Goal: Task Accomplishment & Management: Manage account settings

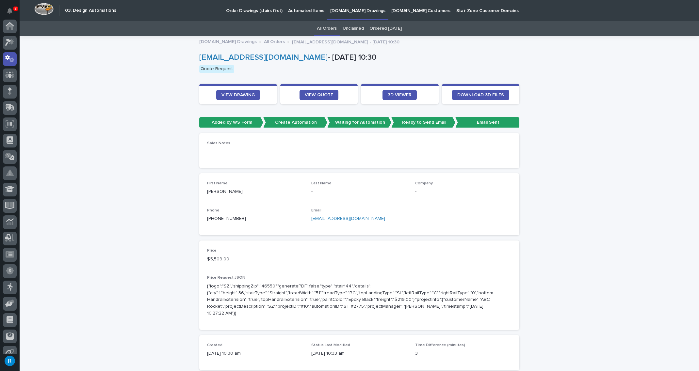
scroll to position [32, 0]
click at [230, 93] on span "VIEW DRAWING" at bounding box center [238, 95] width 33 height 5
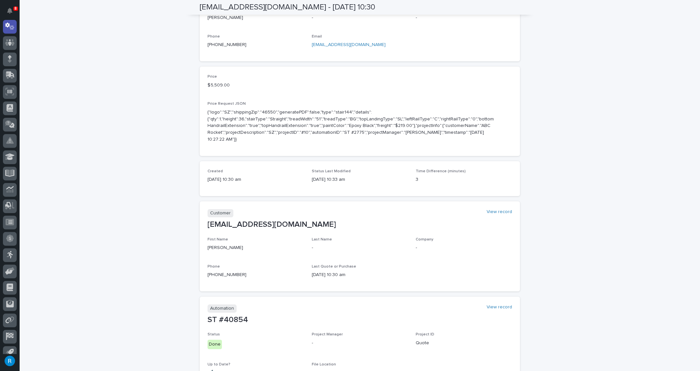
scroll to position [59, 0]
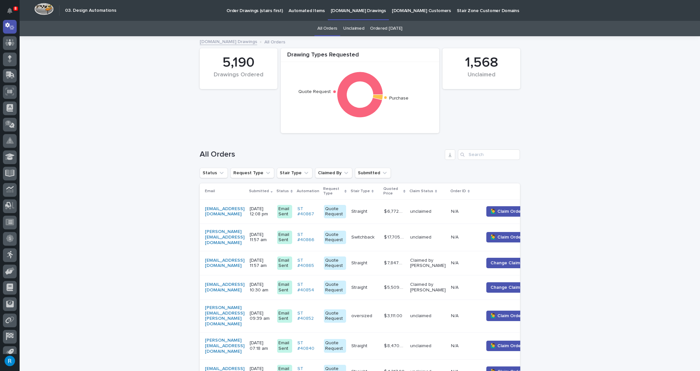
click at [294, 10] on p "Automated Items" at bounding box center [306, 7] width 36 height 14
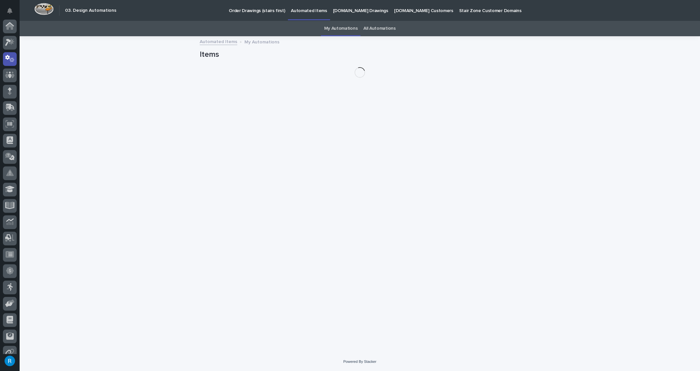
scroll to position [32, 0]
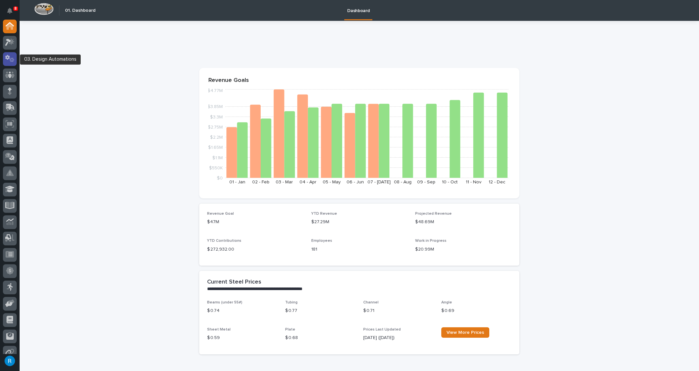
click at [8, 61] on icon at bounding box center [9, 59] width 9 height 8
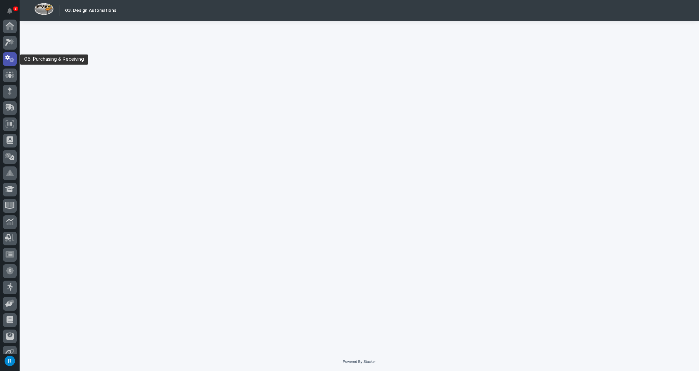
scroll to position [32, 0]
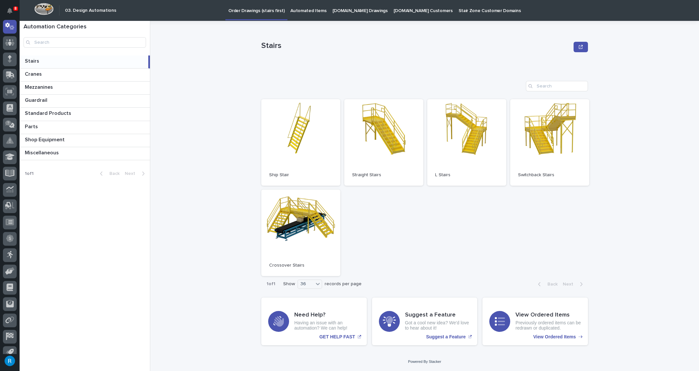
click at [344, 11] on p "[DOMAIN_NAME] Drawings" at bounding box center [360, 7] width 55 height 14
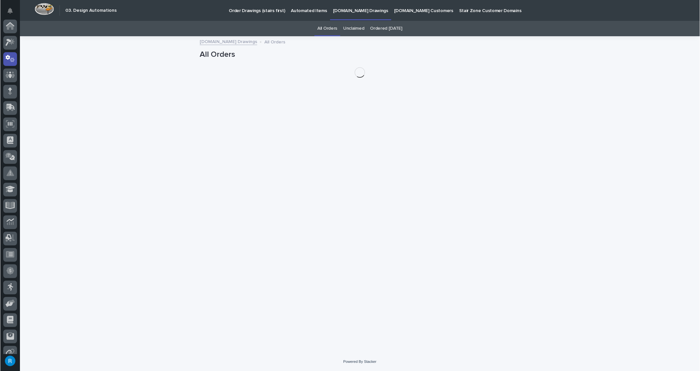
scroll to position [32, 0]
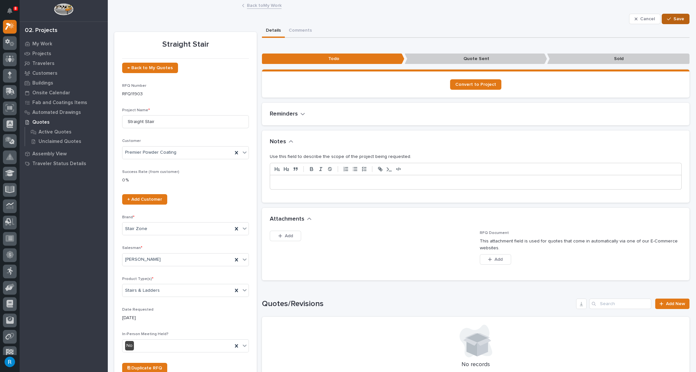
click at [675, 18] on span "Save" at bounding box center [679, 19] width 11 height 6
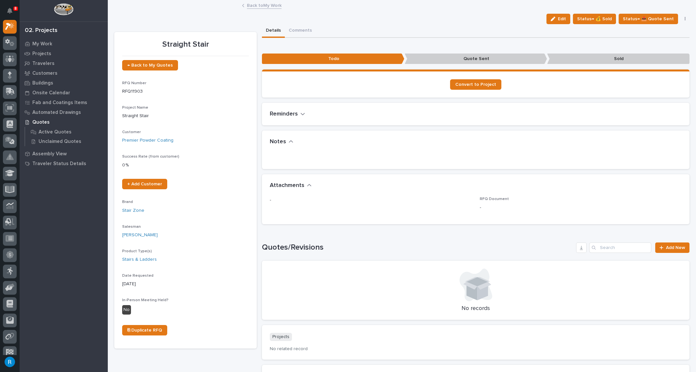
click at [565, 21] on span "Edit" at bounding box center [562, 19] width 8 height 6
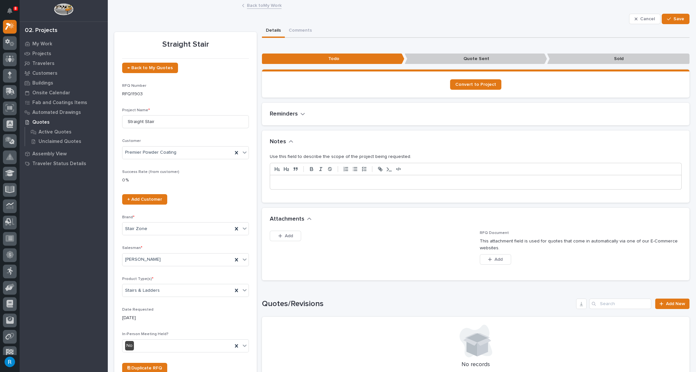
click at [278, 183] on p at bounding box center [476, 182] width 402 height 7
click at [674, 16] on span "Save" at bounding box center [679, 19] width 11 height 6
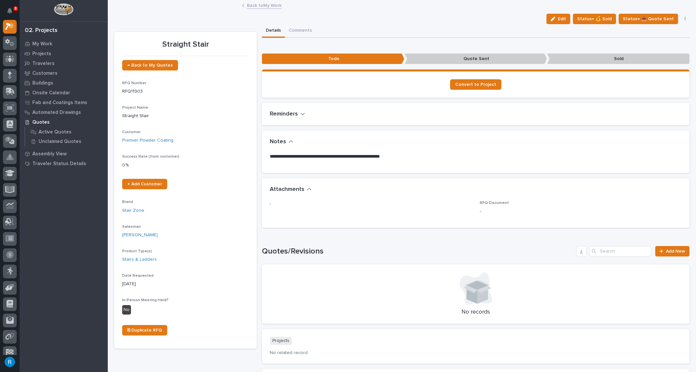
click at [256, 6] on link "Back to My Work" at bounding box center [264, 5] width 35 height 8
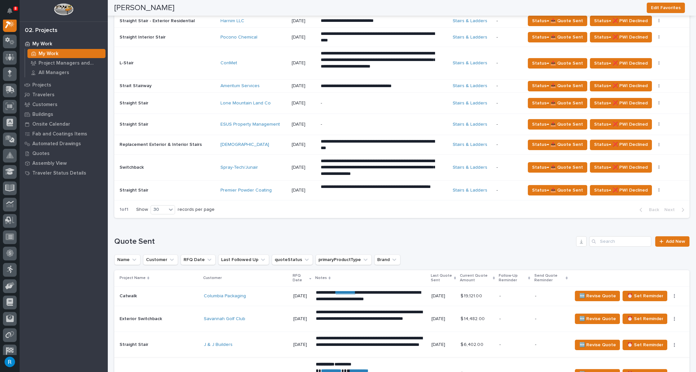
scroll to position [326, 0]
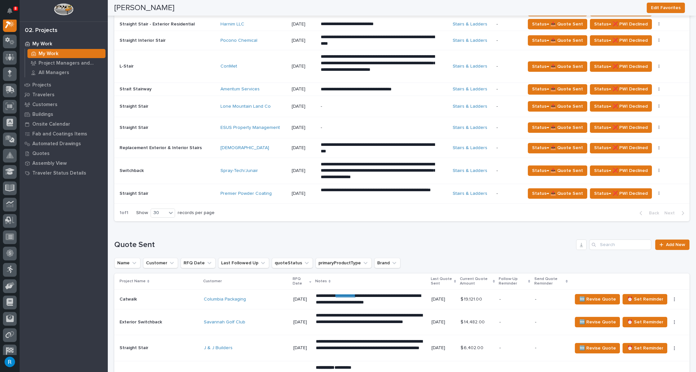
click at [187, 191] on p at bounding box center [168, 194] width 96 height 6
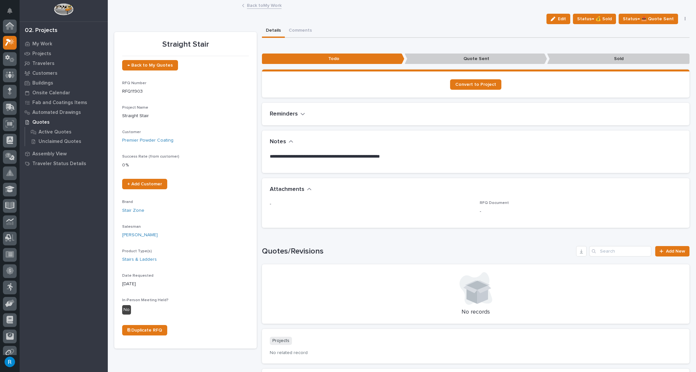
scroll to position [16, 0]
click at [561, 19] on span "Edit" at bounding box center [562, 19] width 8 height 6
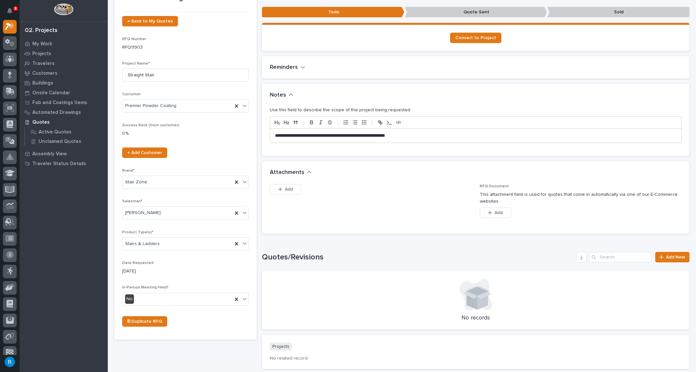
scroll to position [59, 0]
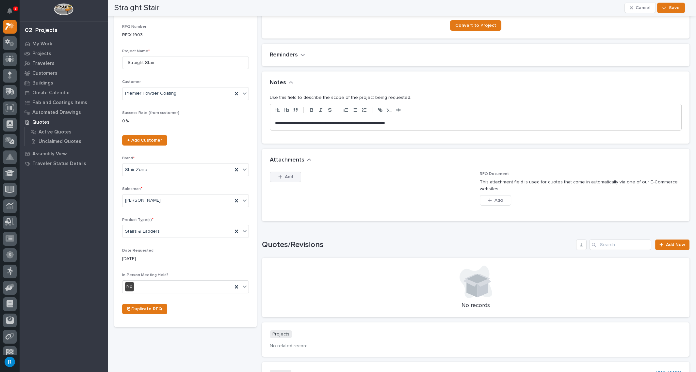
click at [286, 176] on span "Add" at bounding box center [289, 177] width 8 height 6
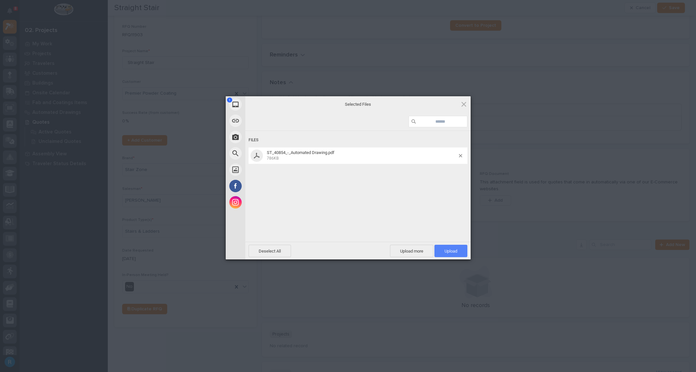
click at [453, 253] on span "Upload 1" at bounding box center [451, 251] width 13 height 5
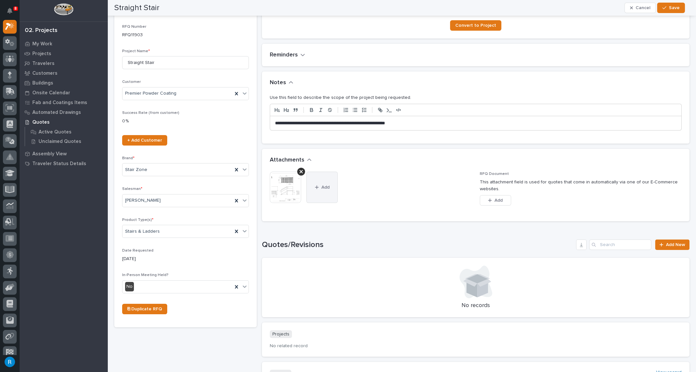
click at [324, 189] on button "Add" at bounding box center [321, 187] width 31 height 31
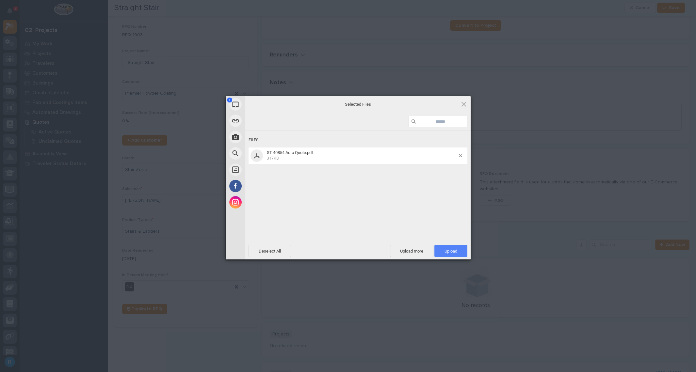
click at [448, 251] on span "Upload 1" at bounding box center [451, 251] width 13 height 5
